Goal: Check status

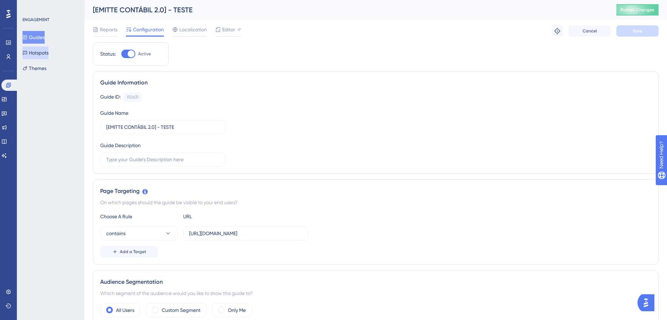
drag, startPoint x: 99, startPoint y: 31, endPoint x: 42, endPoint y: 53, distance: 61.6
click at [99, 31] on div "Reports" at bounding box center [105, 29] width 25 height 8
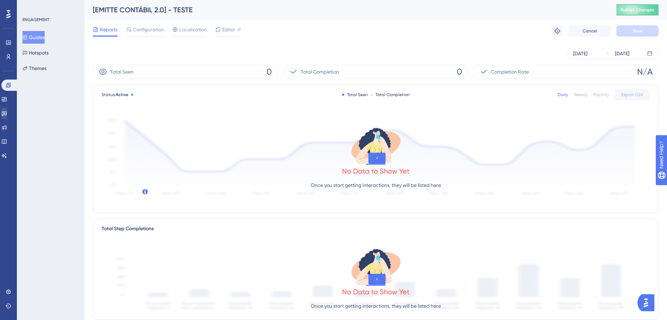
click at [33, 38] on button "Guides" at bounding box center [34, 37] width 22 height 13
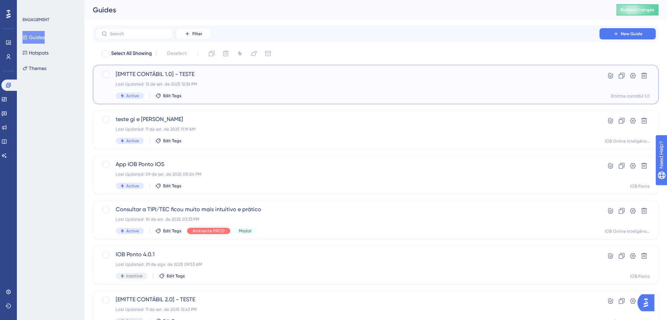
click at [221, 84] on div "Last Updated: 12 de set. de 2025 12:36 PM" at bounding box center [348, 84] width 464 height 6
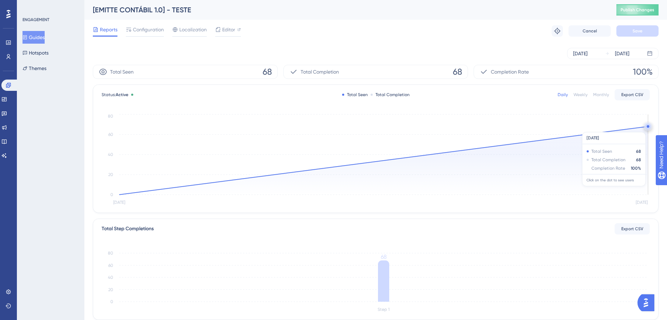
click at [647, 128] on circle at bounding box center [649, 127] width 6 height 6
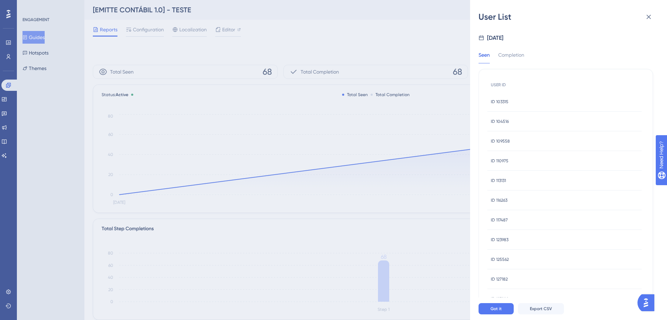
click at [394, 152] on div "User List [DATE] Seen Completion USER ID ID 103315 ID 103315 ID 104516 ID 10451…" at bounding box center [333, 160] width 667 height 320
